Goal: Information Seeking & Learning: Learn about a topic

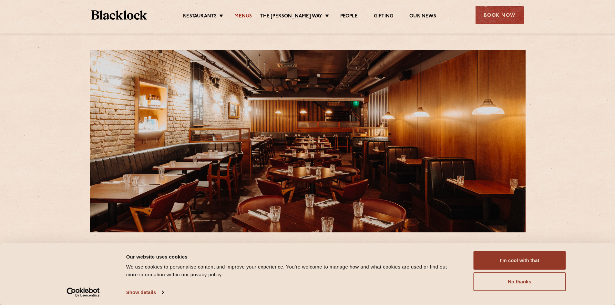
click at [252, 15] on link "Menus" at bounding box center [242, 16] width 17 height 7
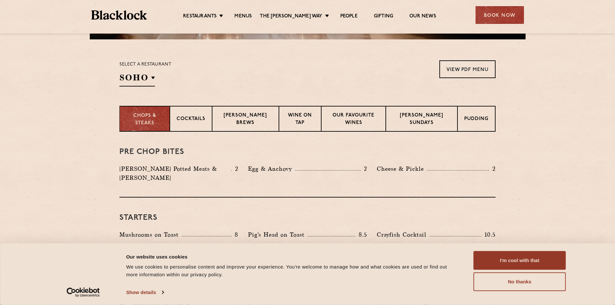
scroll to position [194, 0]
click at [429, 120] on p "[PERSON_NAME] Sundays" at bounding box center [422, 118] width 58 height 15
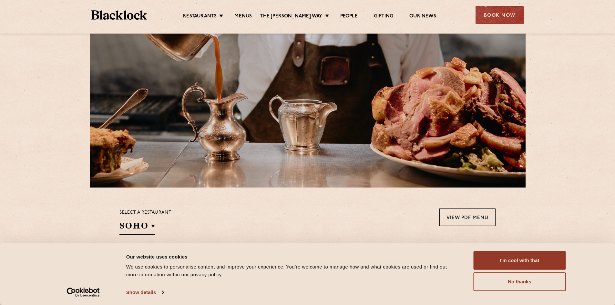
scroll to position [0, 0]
